Goal: Transaction & Acquisition: Book appointment/travel/reservation

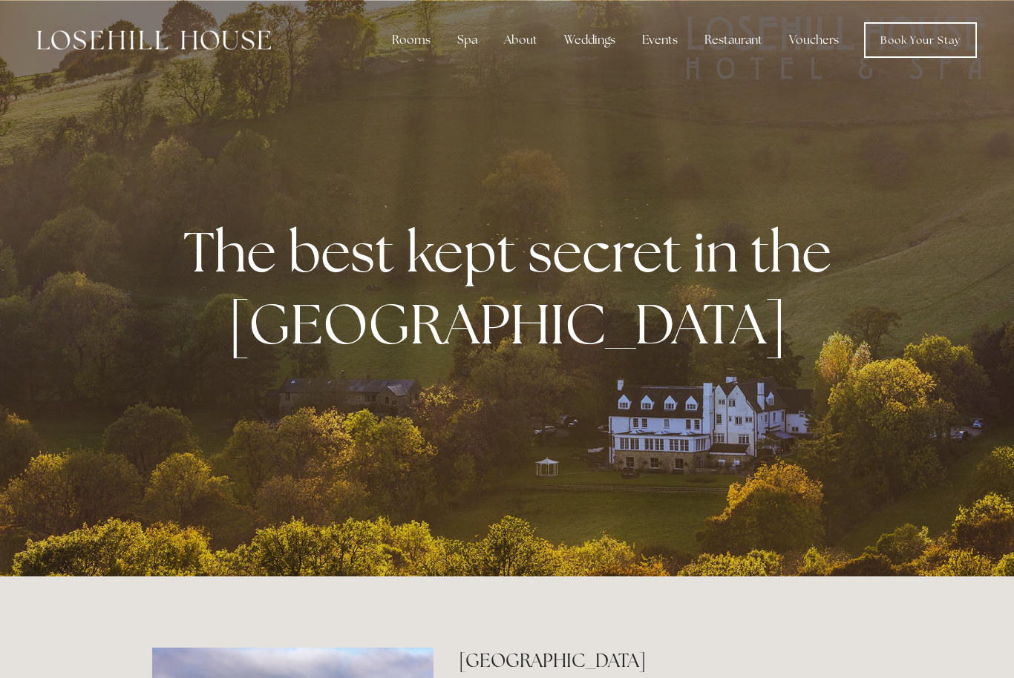
click at [422, 39] on div "Rooms" at bounding box center [411, 40] width 62 height 30
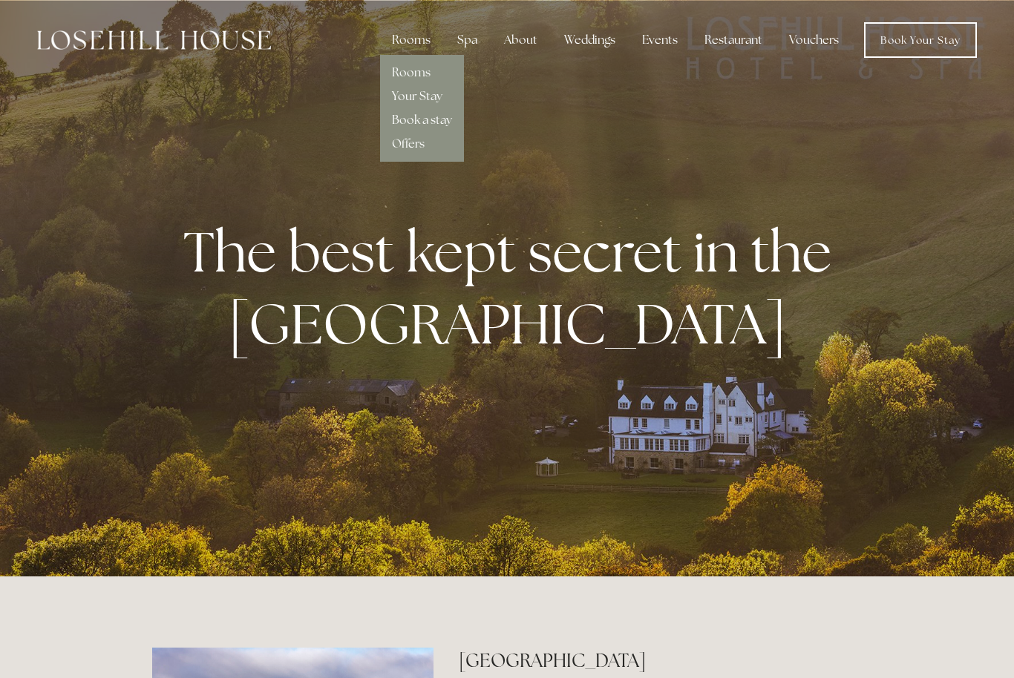
click at [427, 73] on link "Rooms" at bounding box center [411, 73] width 39 height 16
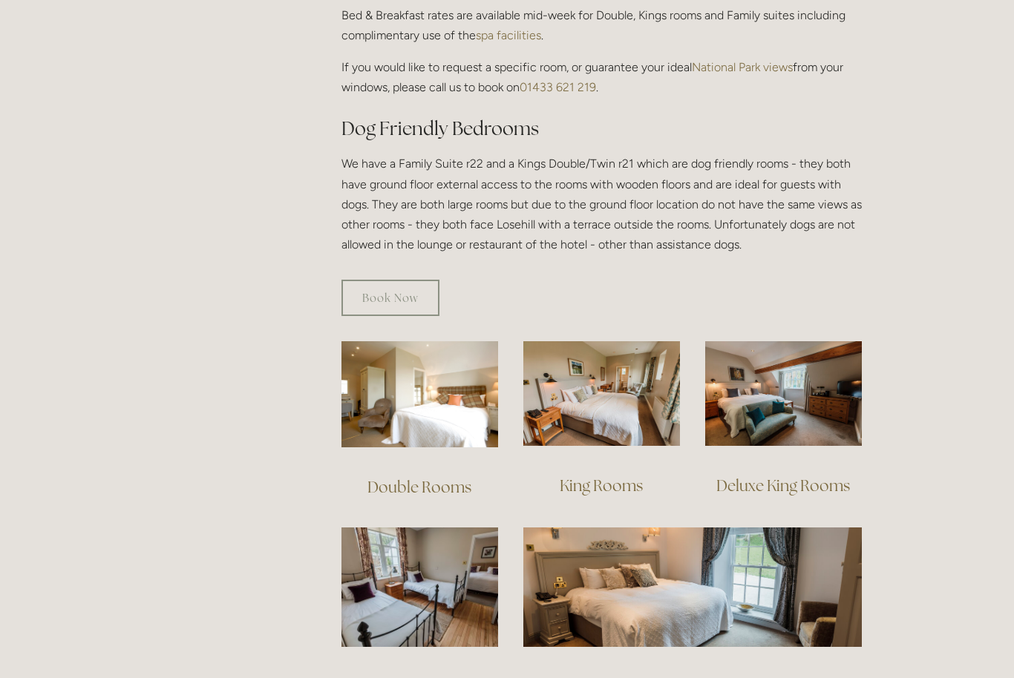
scroll to position [750, 0]
click at [427, 384] on img at bounding box center [419, 394] width 157 height 106
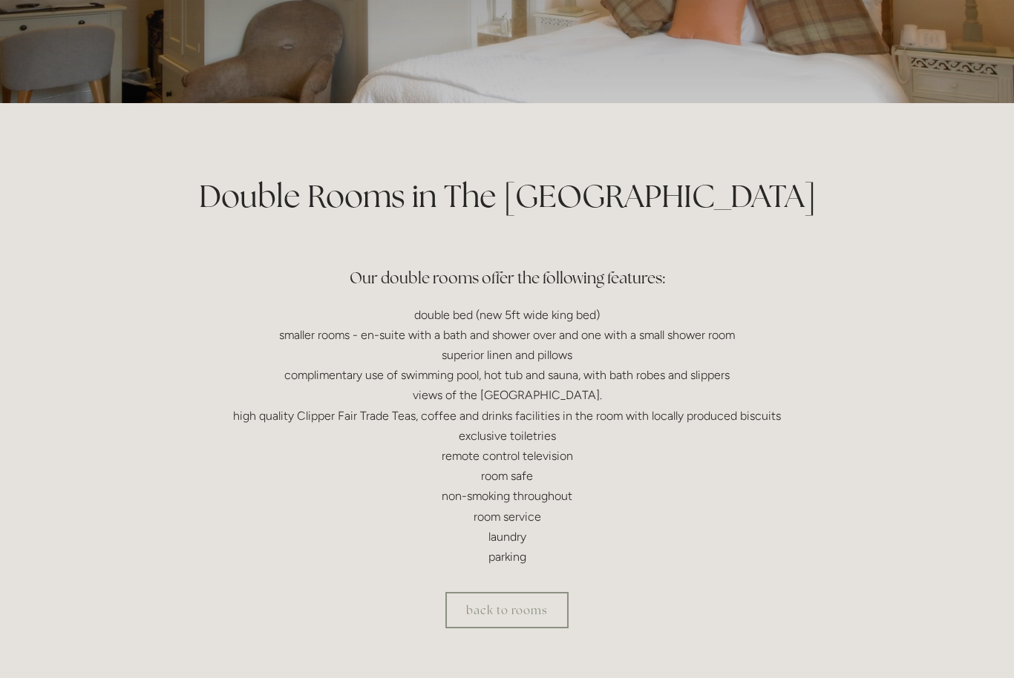
scroll to position [208, 0]
click at [519, 603] on link "back to rooms" at bounding box center [506, 611] width 123 height 36
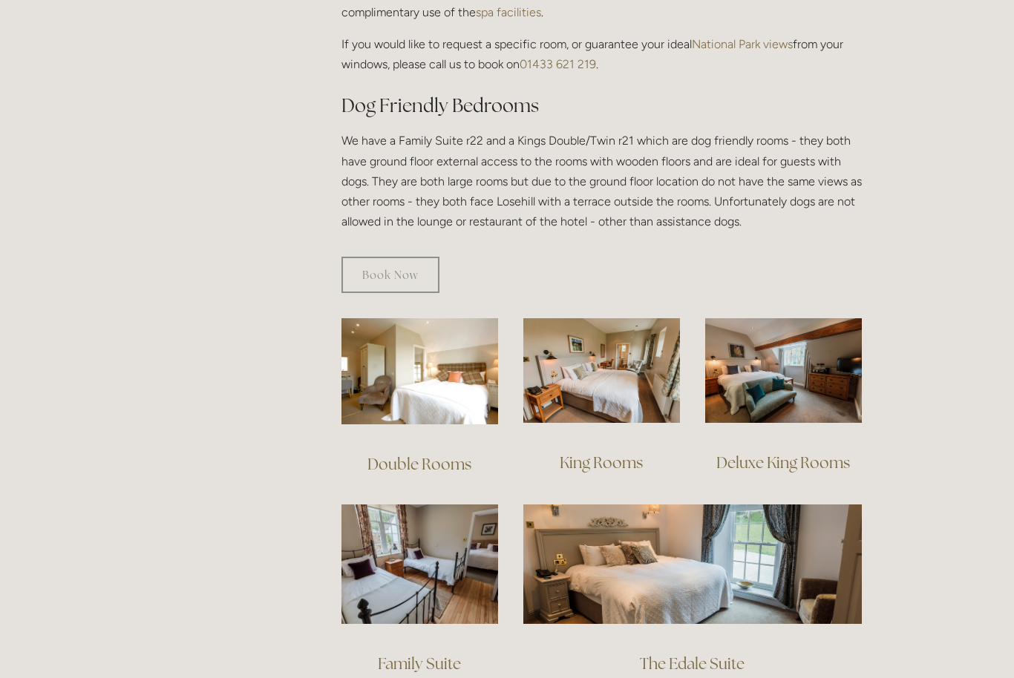
scroll to position [773, 0]
click at [624, 539] on img at bounding box center [692, 564] width 338 height 119
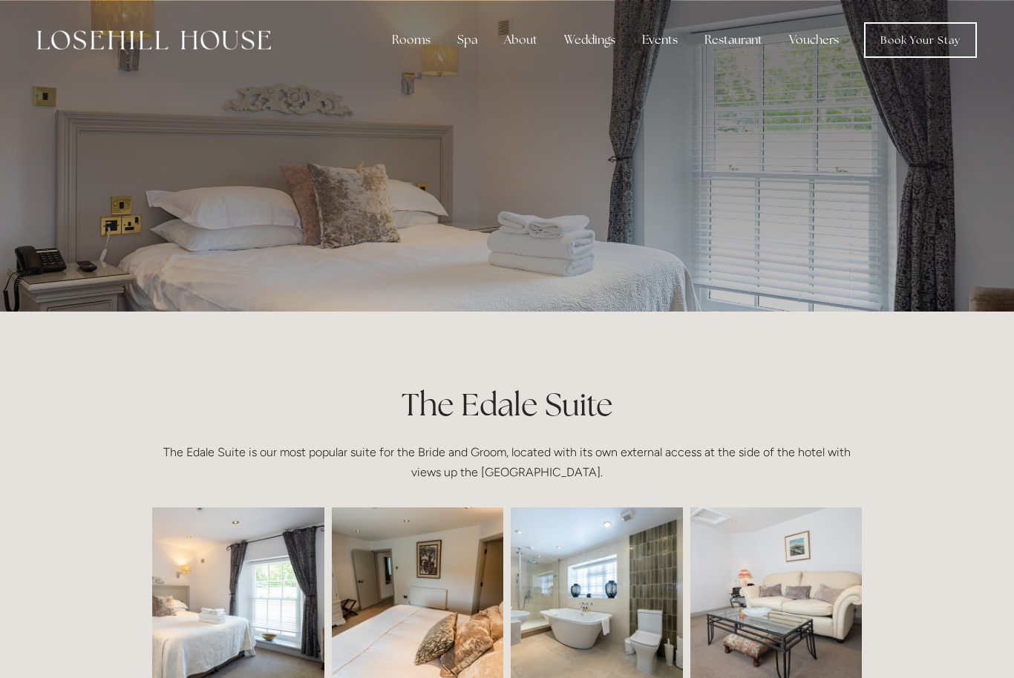
click at [474, 38] on div "Spa" at bounding box center [467, 40] width 44 height 30
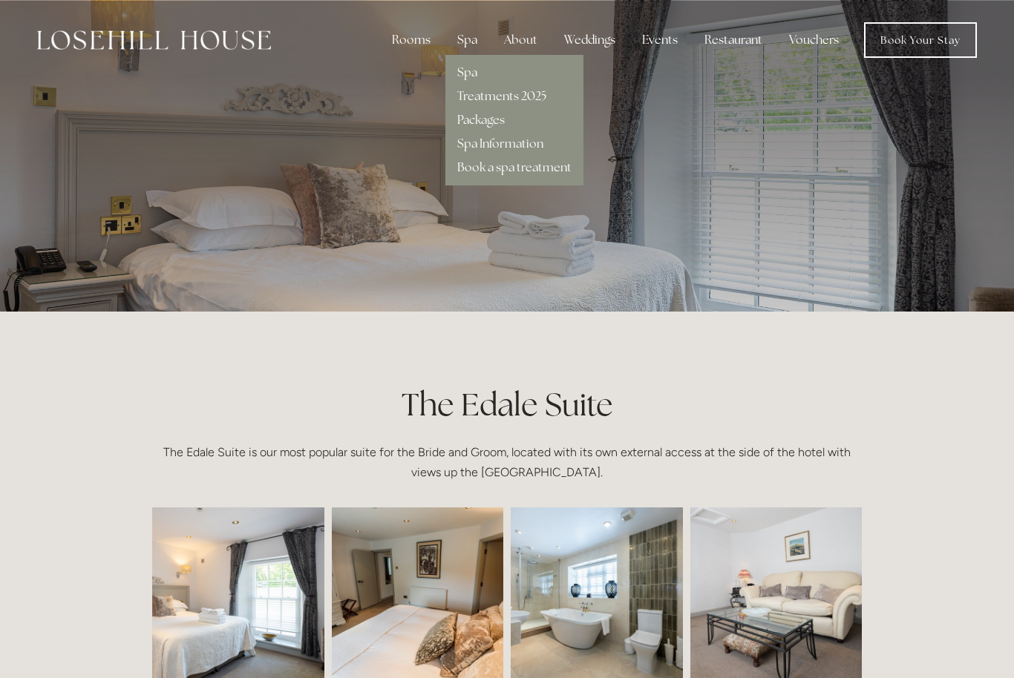
click at [502, 114] on link "Packages" at bounding box center [480, 120] width 47 height 16
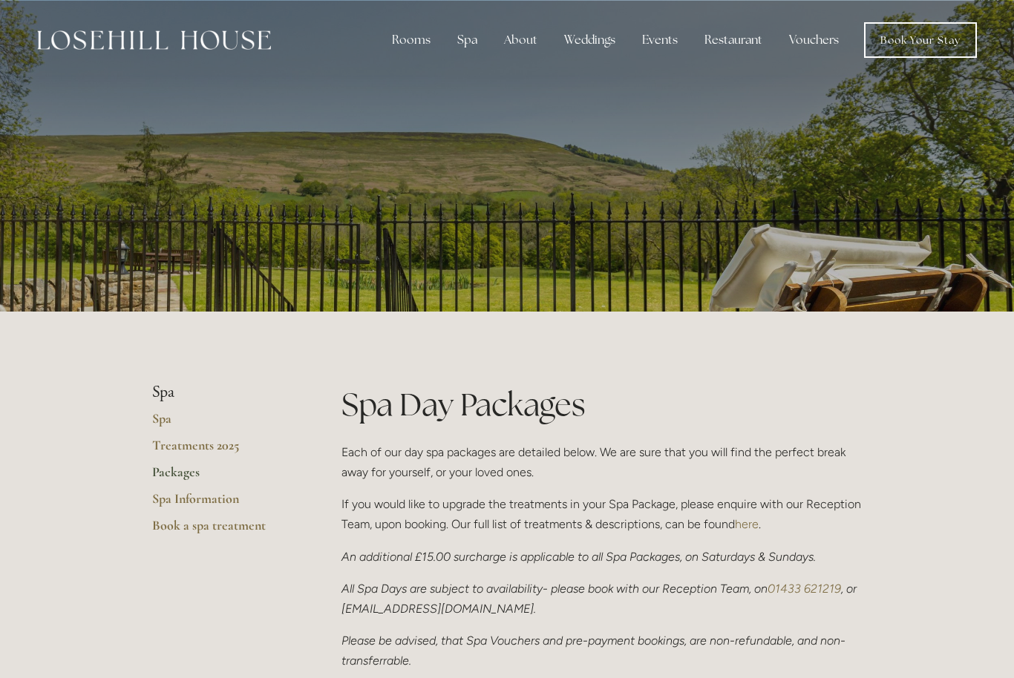
click at [758, 34] on div "Restaurant" at bounding box center [733, 40] width 82 height 30
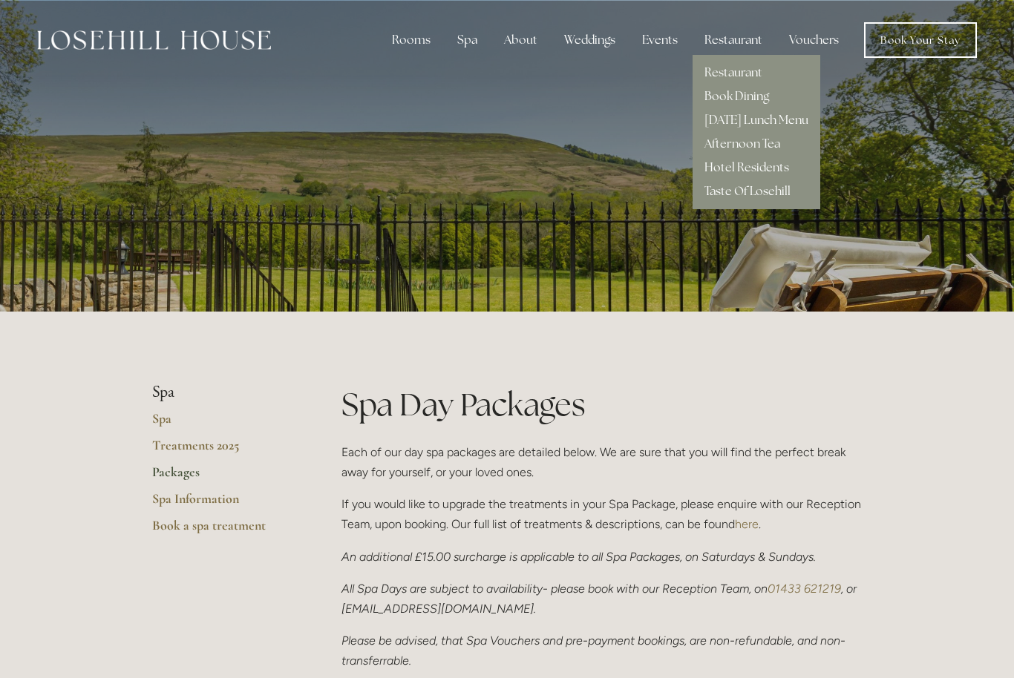
click at [741, 49] on div "Restaurant" at bounding box center [733, 40] width 82 height 30
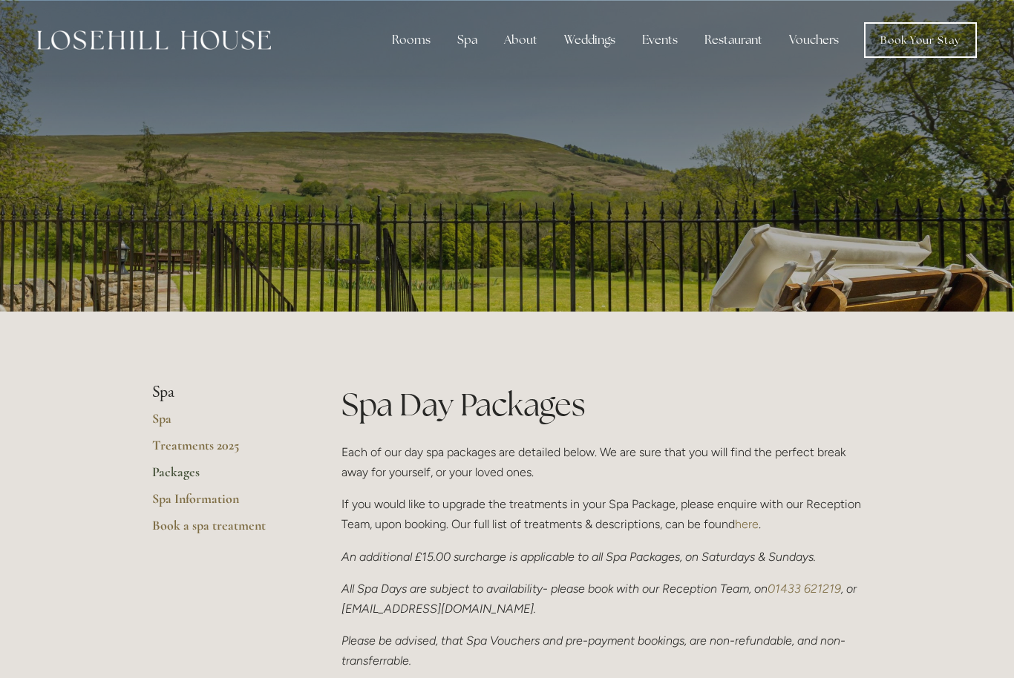
click at [746, 45] on div "Restaurant" at bounding box center [733, 40] width 82 height 30
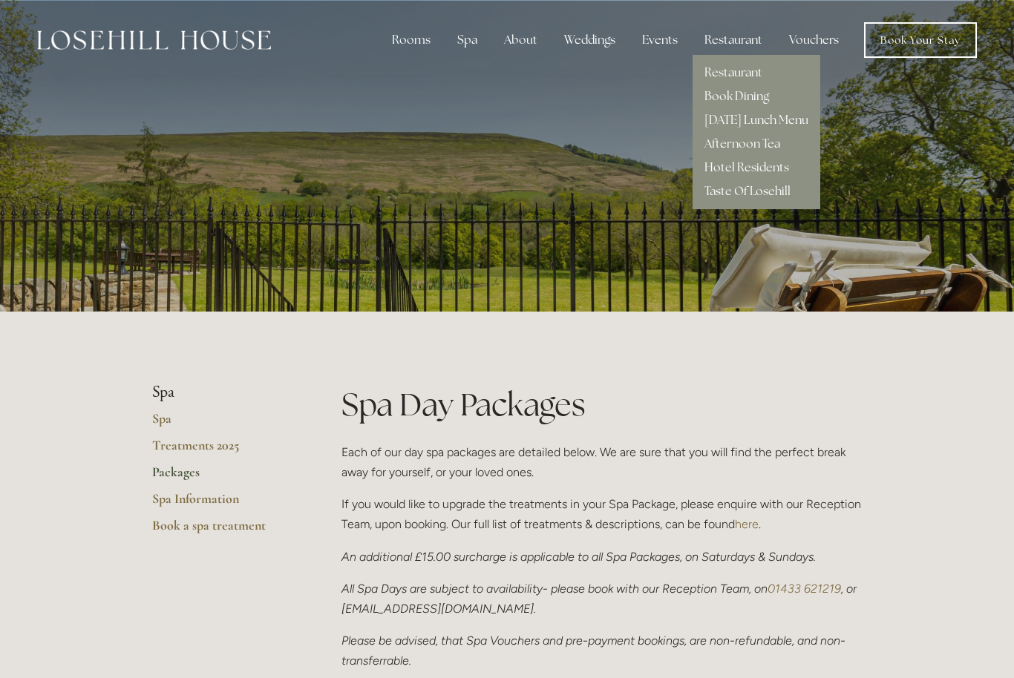
click at [750, 75] on link "Restaurant" at bounding box center [733, 73] width 58 height 16
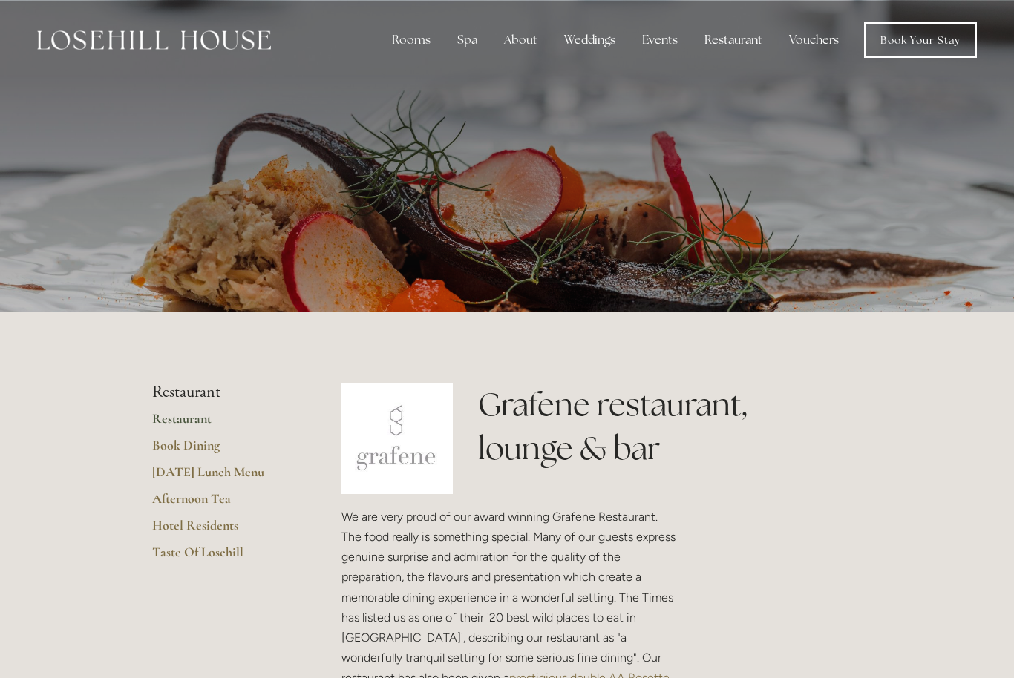
click at [411, 42] on div "Rooms" at bounding box center [411, 40] width 62 height 30
click at [435, 92] on link "Your Stay" at bounding box center [417, 96] width 50 height 16
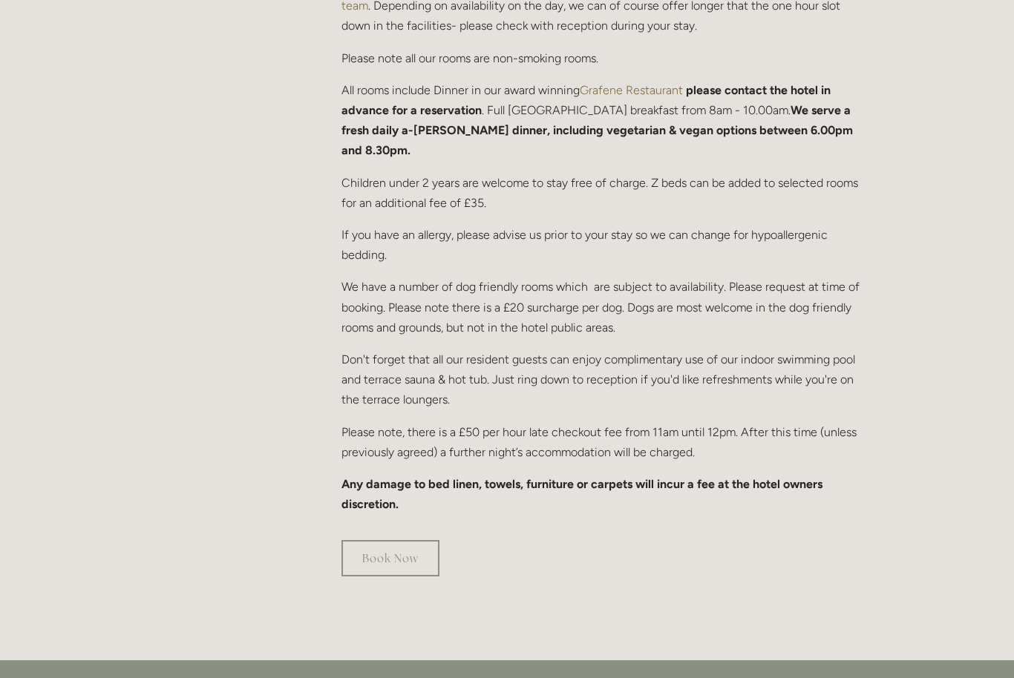
scroll to position [752, 0]
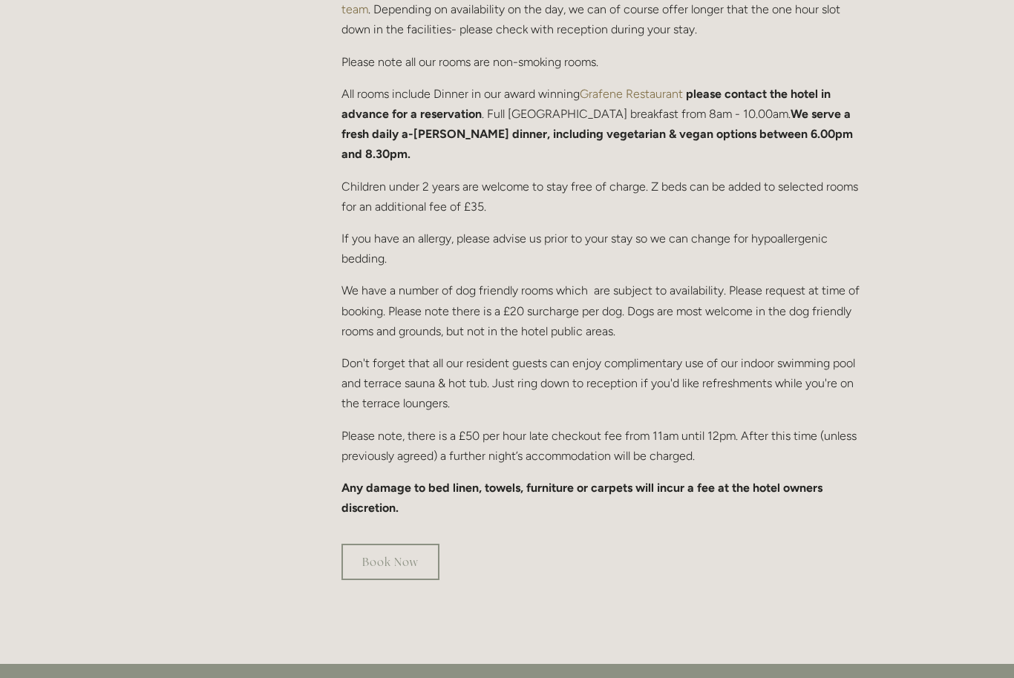
click at [404, 544] on link "Book Now" at bounding box center [390, 562] width 98 height 36
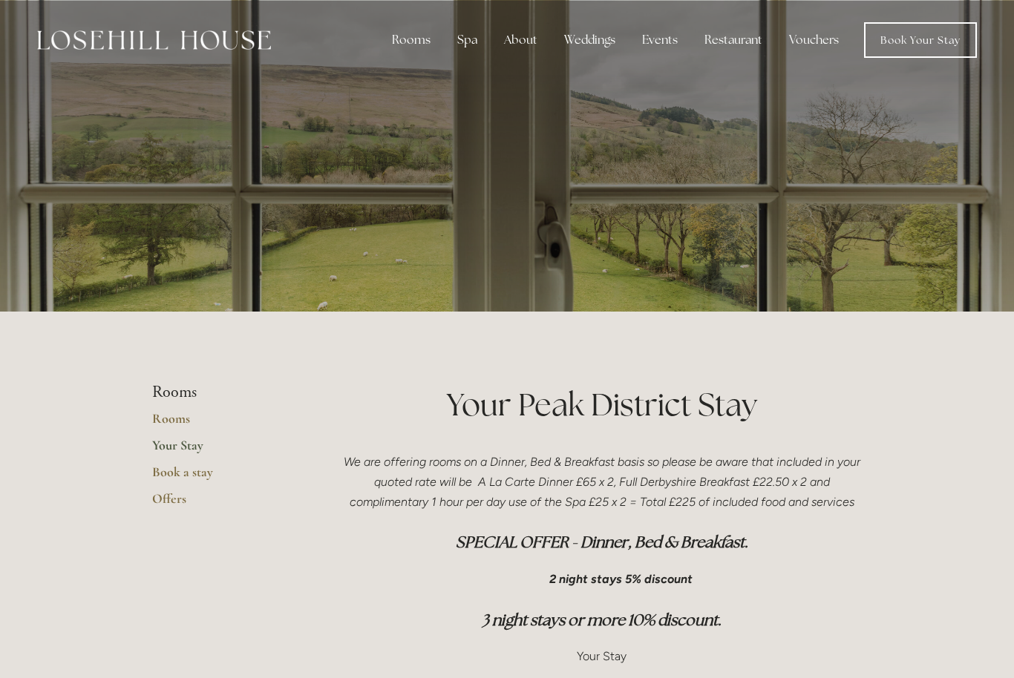
scroll to position [801, 0]
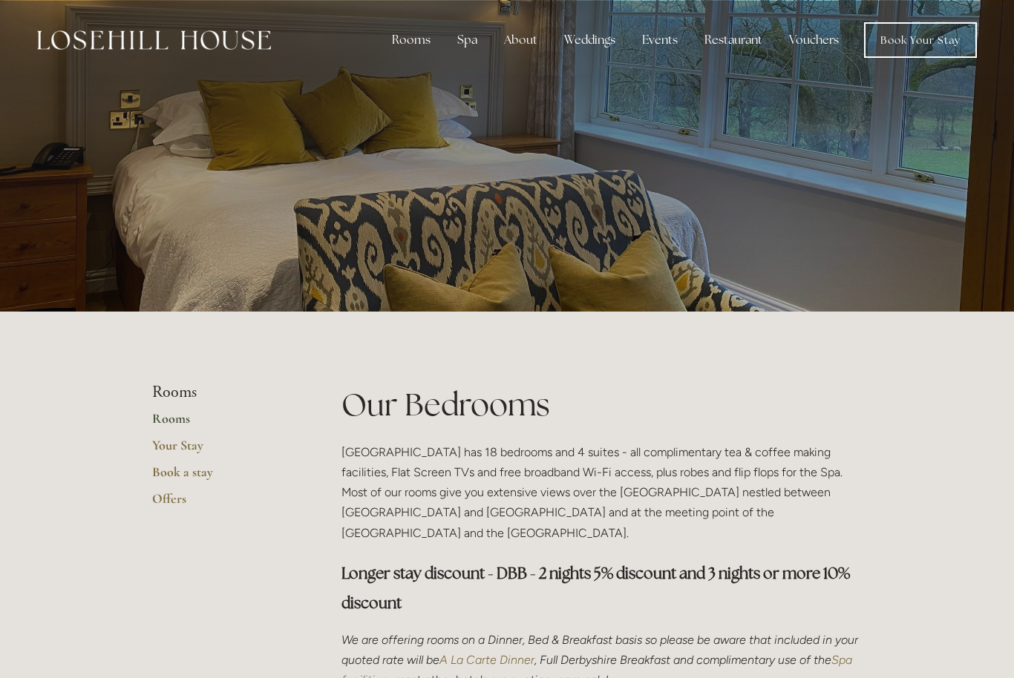
scroll to position [822, 0]
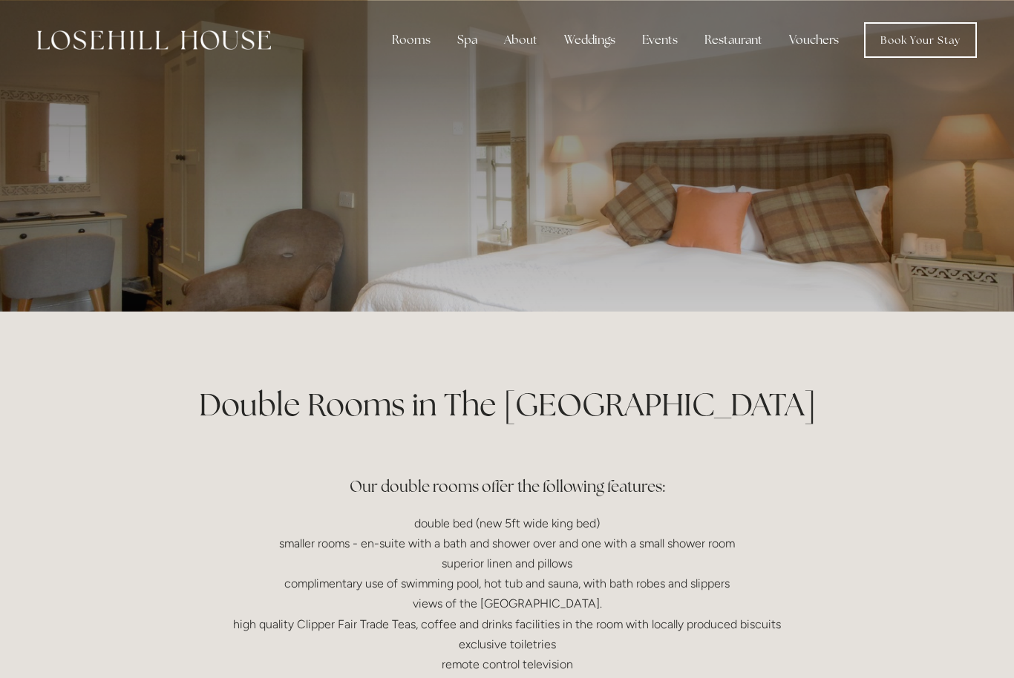
scroll to position [257, 0]
